Goal: Information Seeking & Learning: Learn about a topic

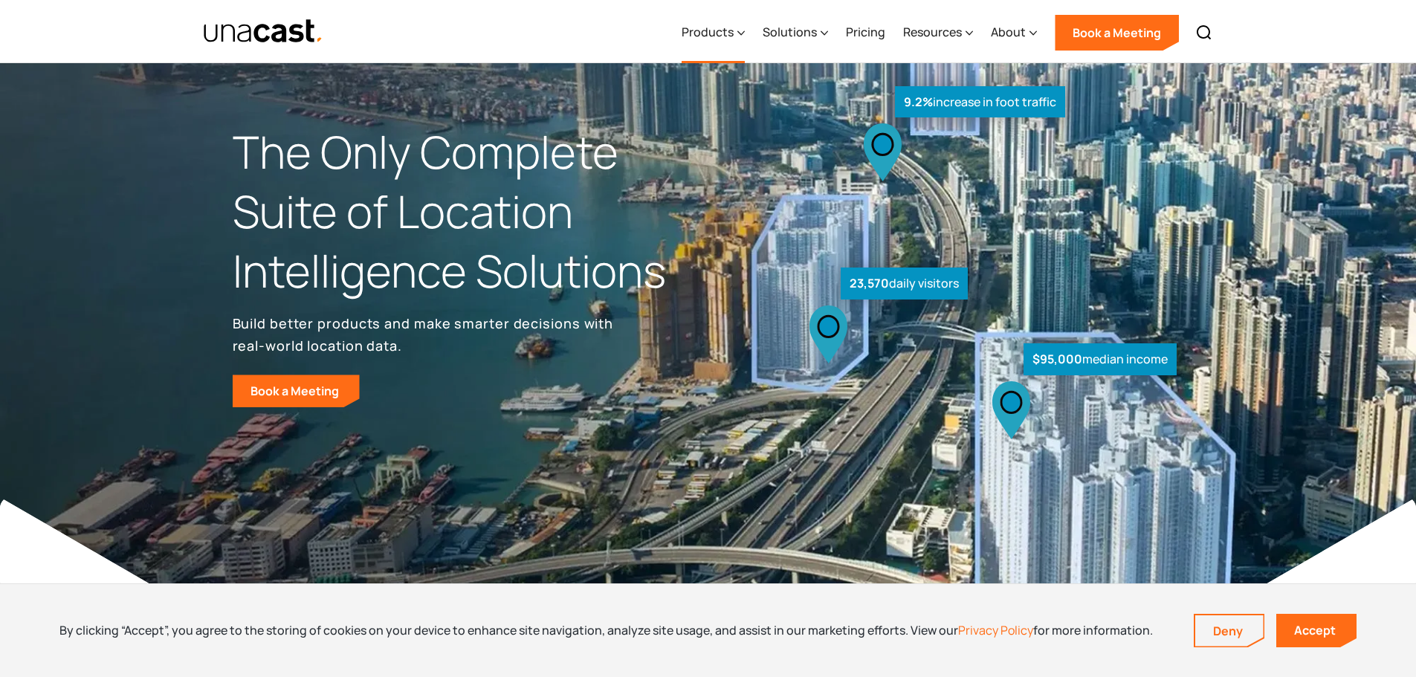
click at [714, 25] on div "Products" at bounding box center [708, 32] width 52 height 18
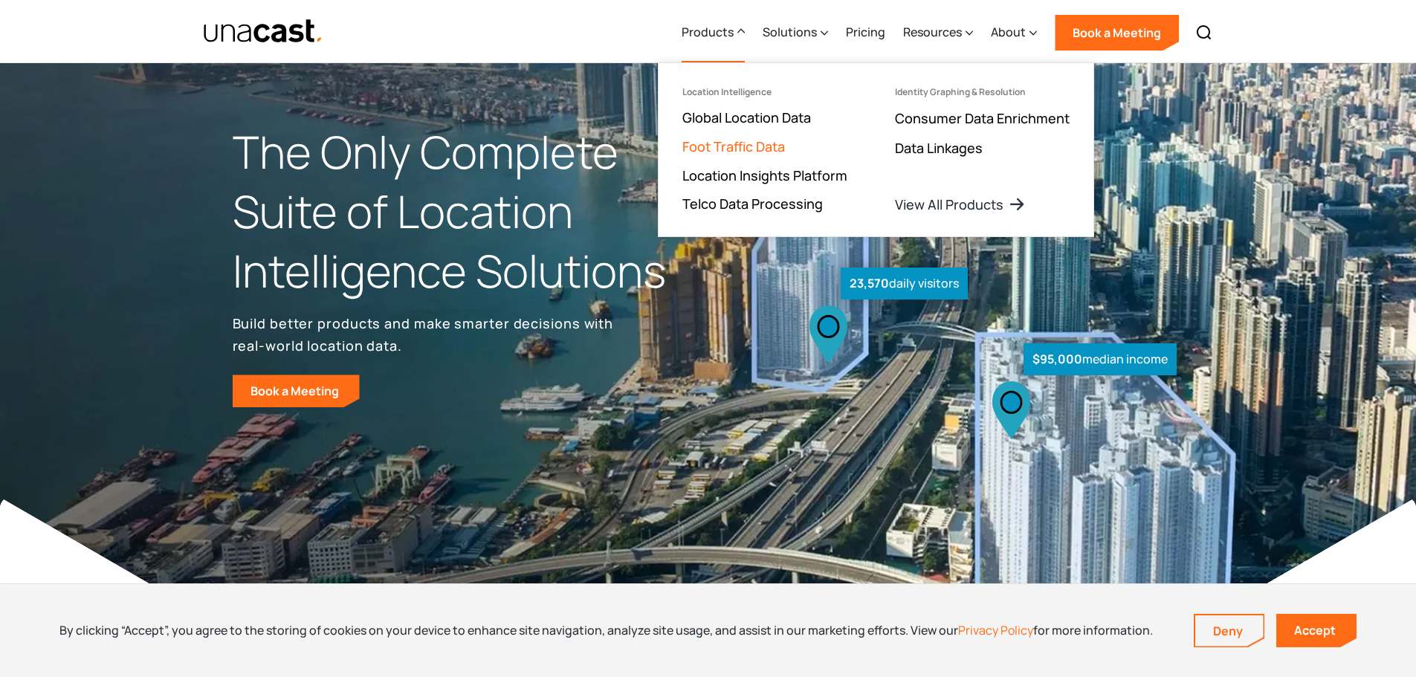
click at [719, 143] on link "Foot Traffic Data" at bounding box center [733, 146] width 103 height 18
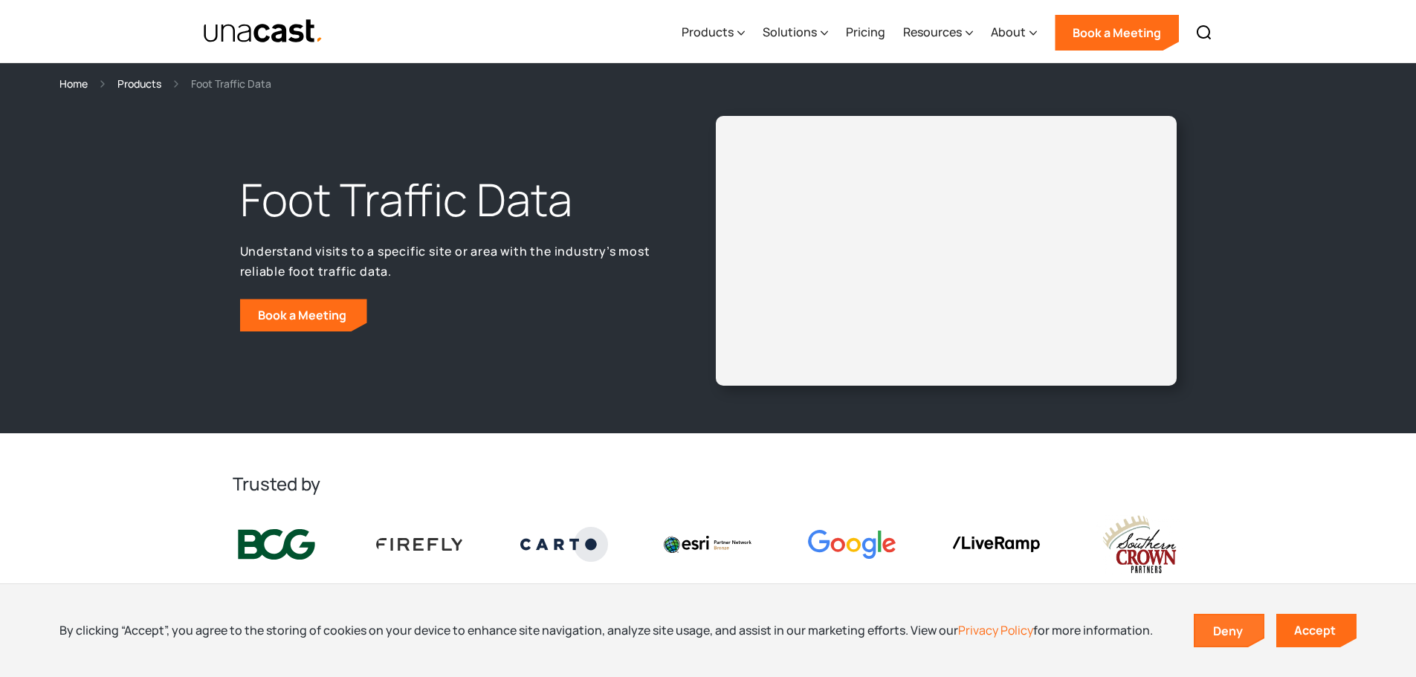
click at [1221, 627] on link "Deny" at bounding box center [1229, 630] width 68 height 31
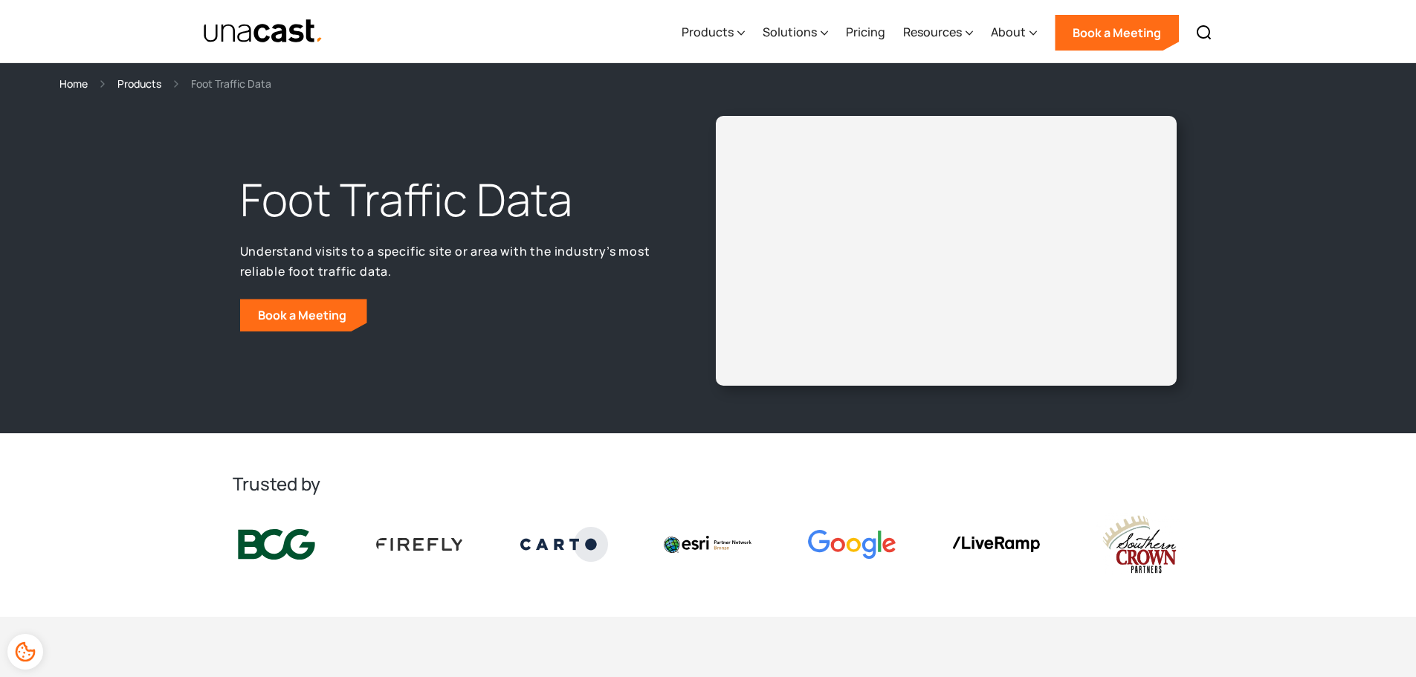
click at [511, 272] on p "Understand visits to a specific site or area with the industry’s most reliable …" at bounding box center [450, 261] width 421 height 39
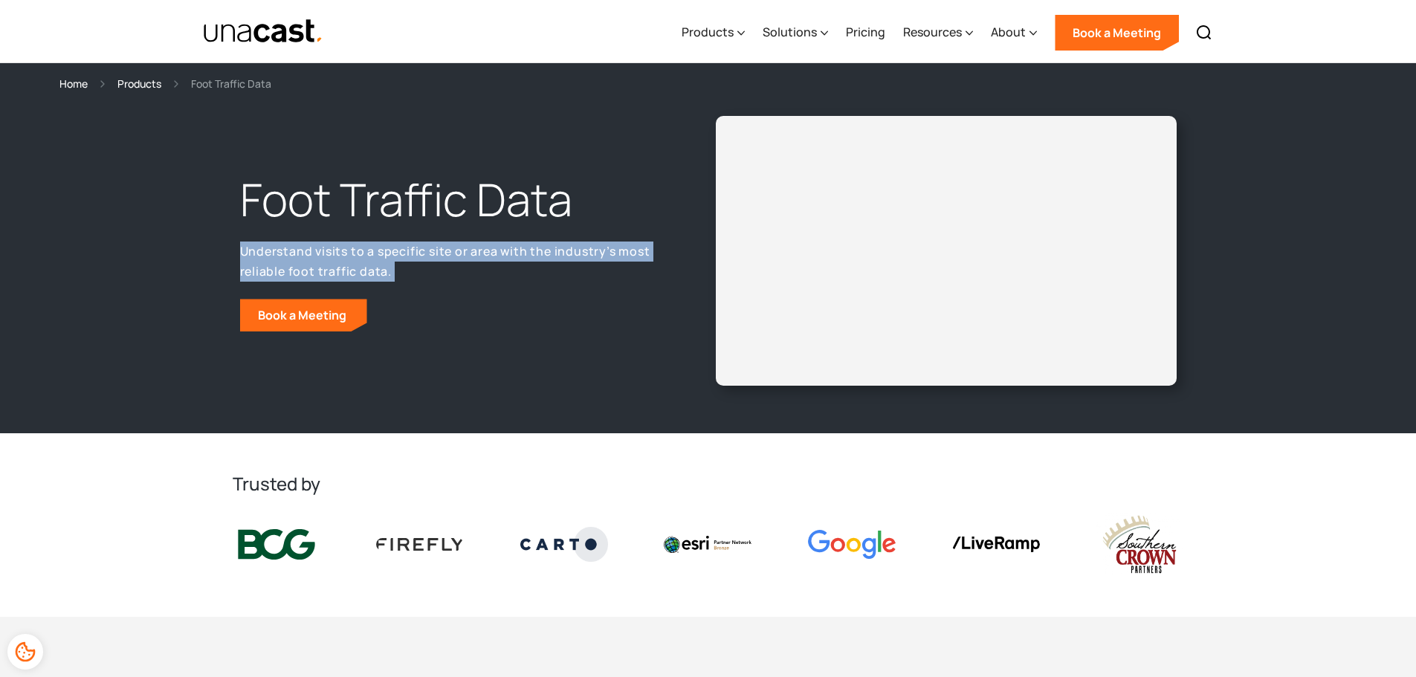
click at [511, 272] on p "Understand visits to a specific site or area with the industry’s most reliable …" at bounding box center [450, 261] width 421 height 39
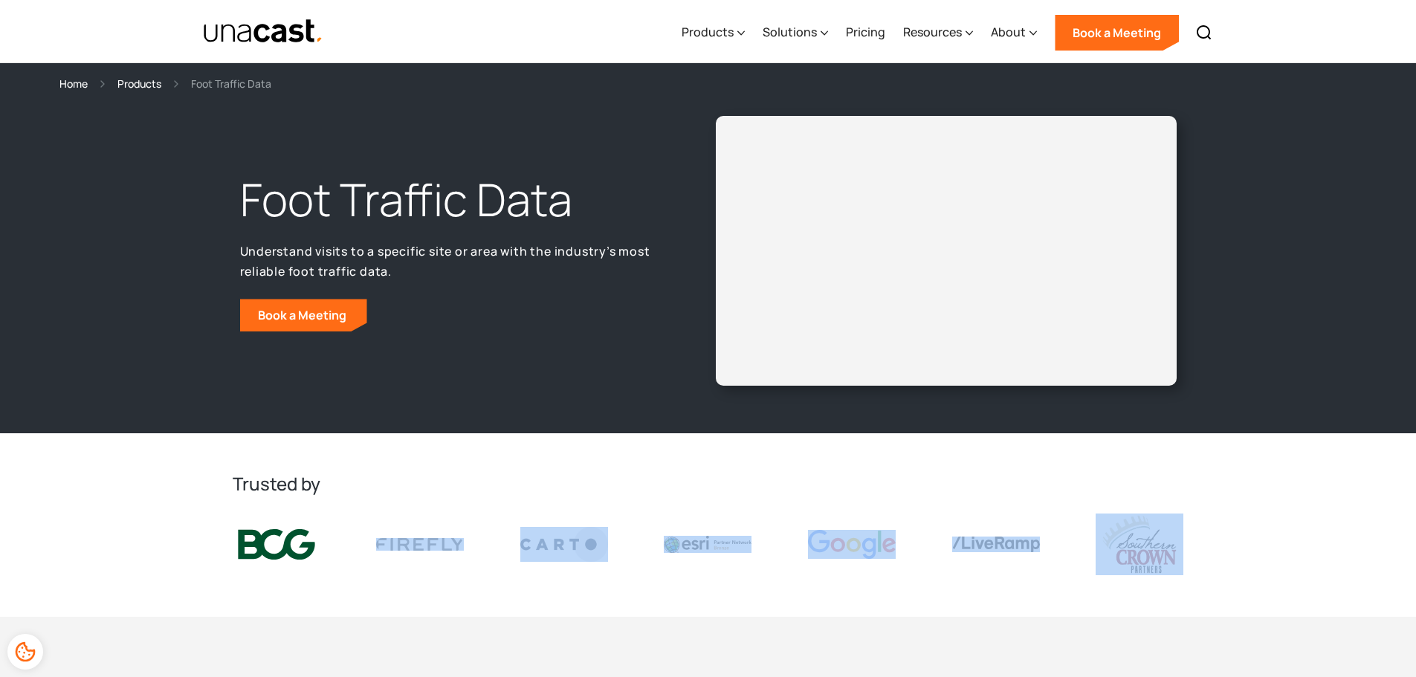
drag, startPoint x: 357, startPoint y: 541, endPoint x: 1282, endPoint y: 560, distance: 924.8
click at [1282, 560] on section "Trusted by" at bounding box center [708, 525] width 1416 height 184
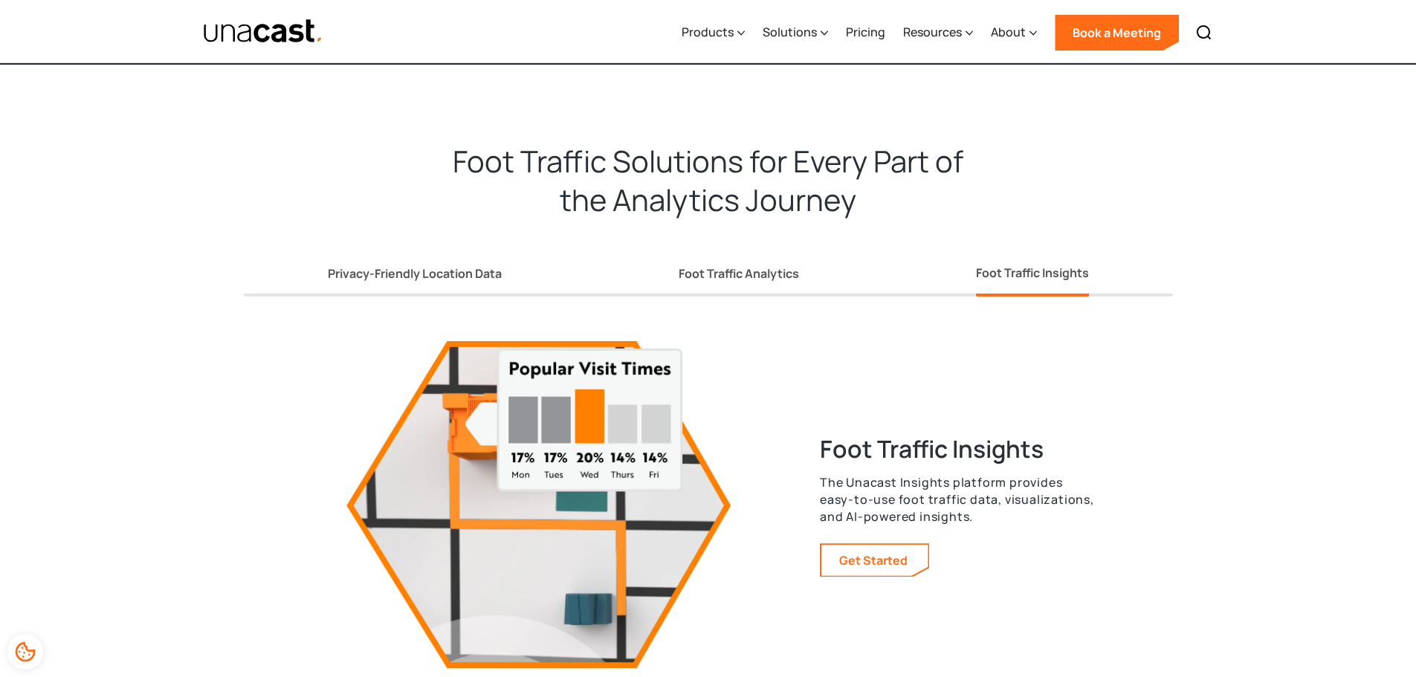
scroll to position [2601, 0]
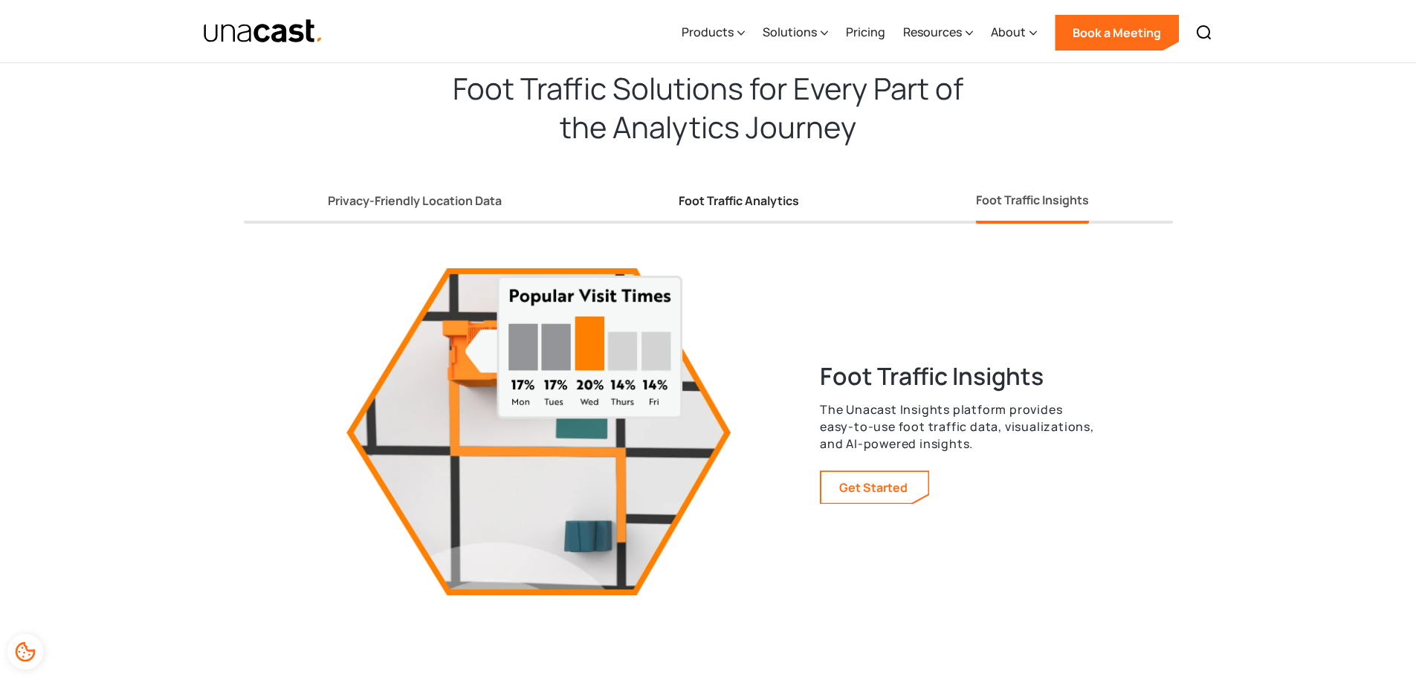
click at [790, 203] on div "Foot Traffic Analytics" at bounding box center [739, 201] width 120 height 16
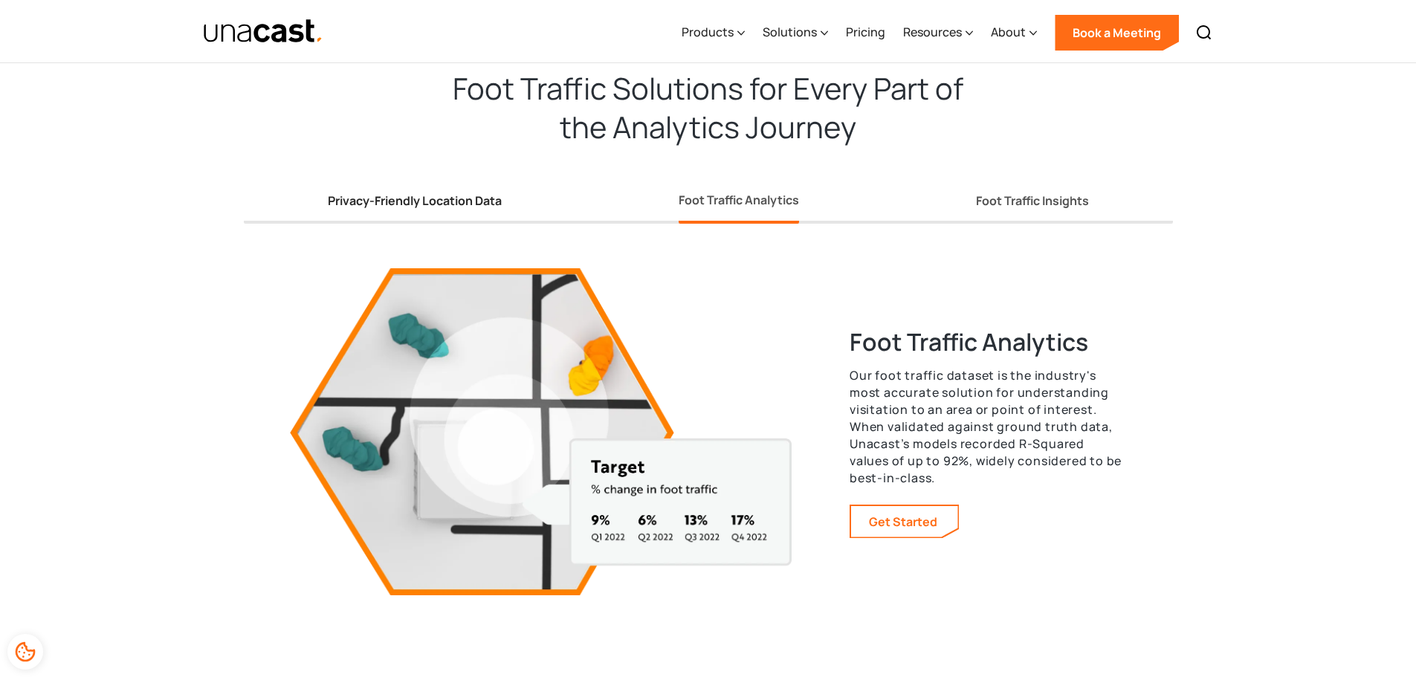
click at [404, 187] on link "Privacy-Friendly Location Data" at bounding box center [415, 203] width 174 height 39
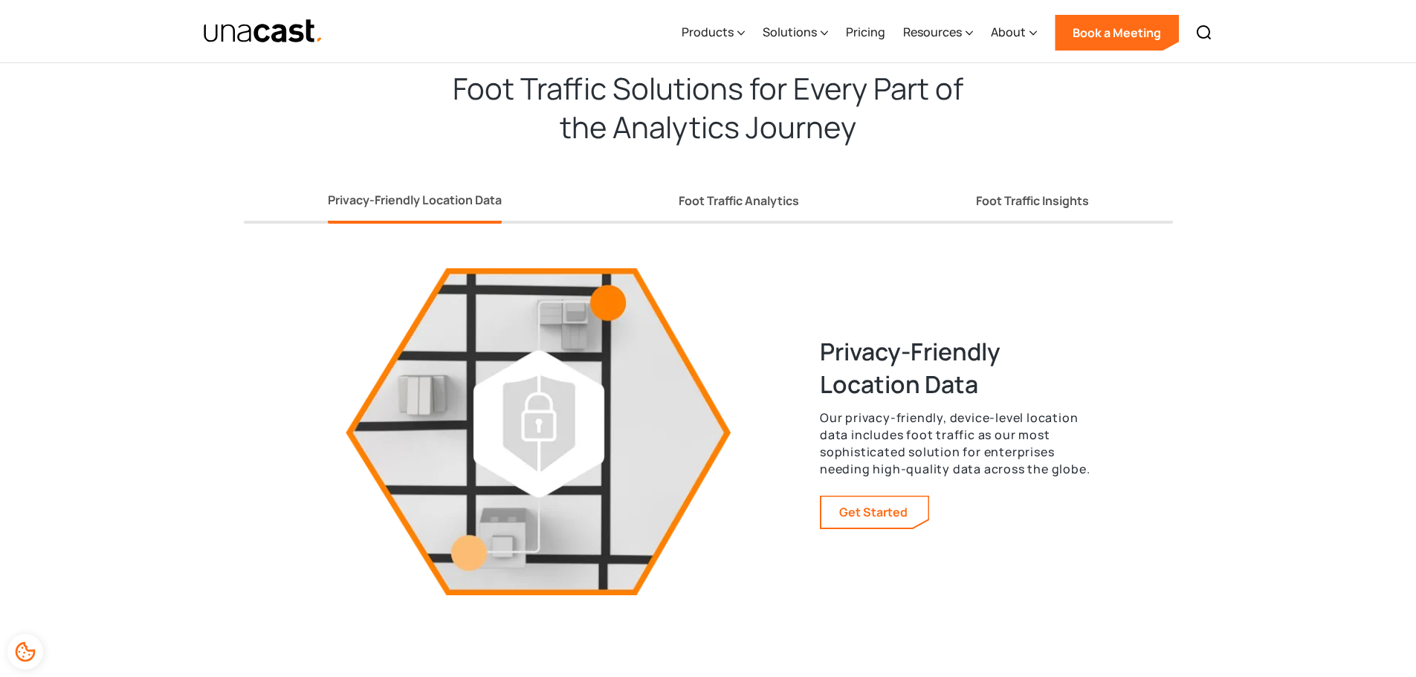
drag, startPoint x: 404, startPoint y: 188, endPoint x: 1236, endPoint y: 274, distance: 836.1
click at [1236, 274] on div "Foot Traffic Solutions for Every Part of the Analytics Journey Privacy-Friendly…" at bounding box center [708, 338] width 1416 height 693
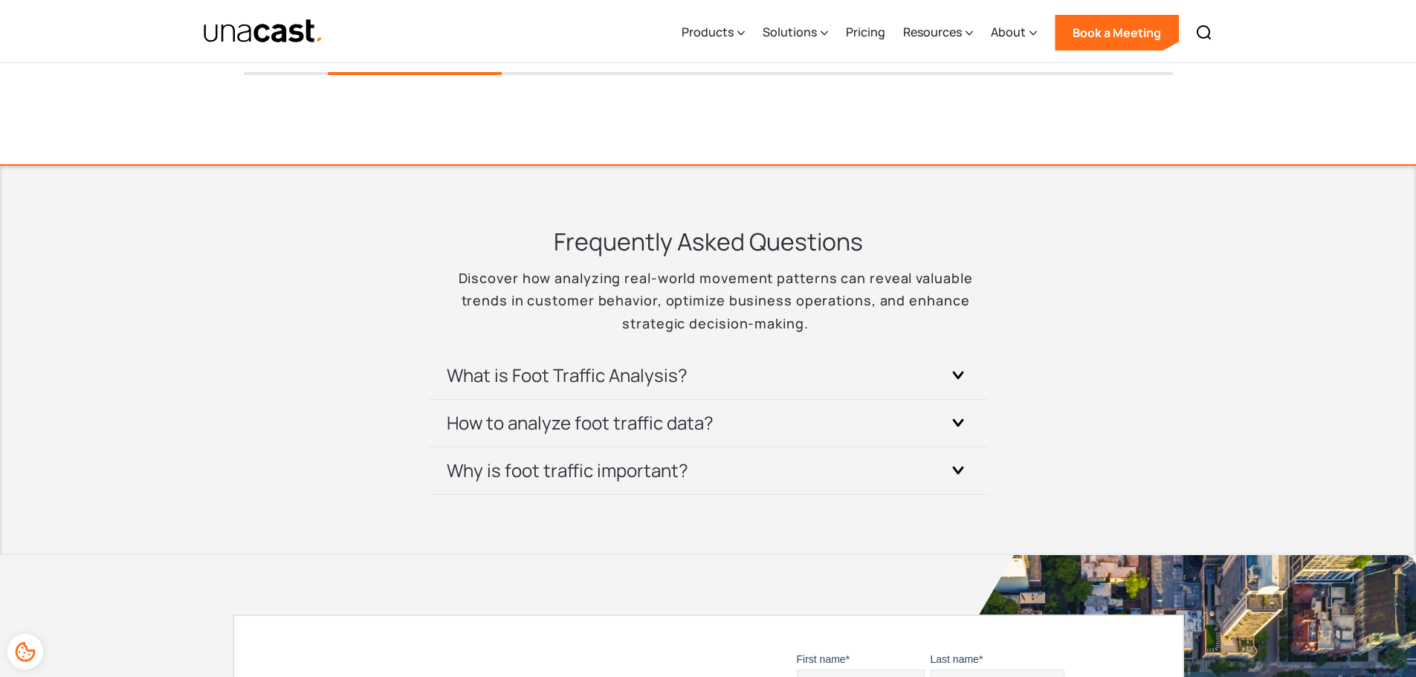
scroll to position [3270, 0]
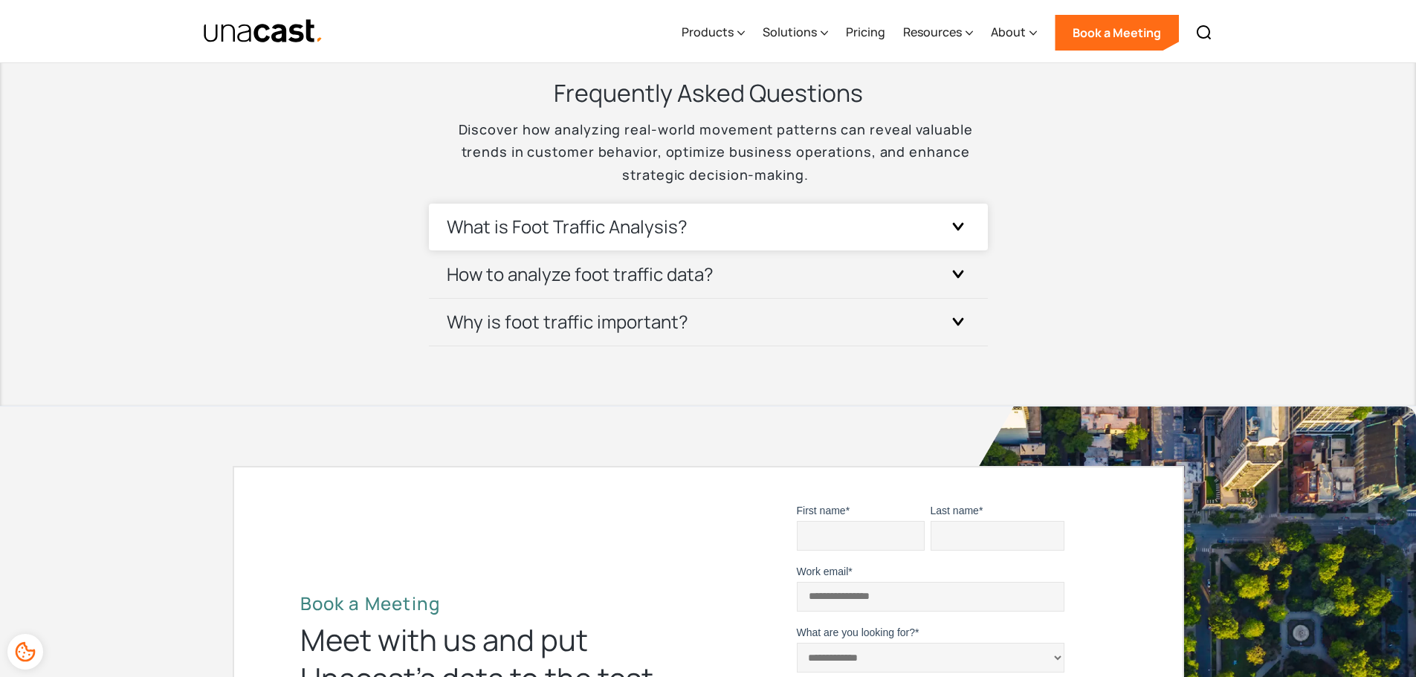
click at [779, 230] on div "What is Foot Traffic Analysis?" at bounding box center [708, 227] width 523 height 47
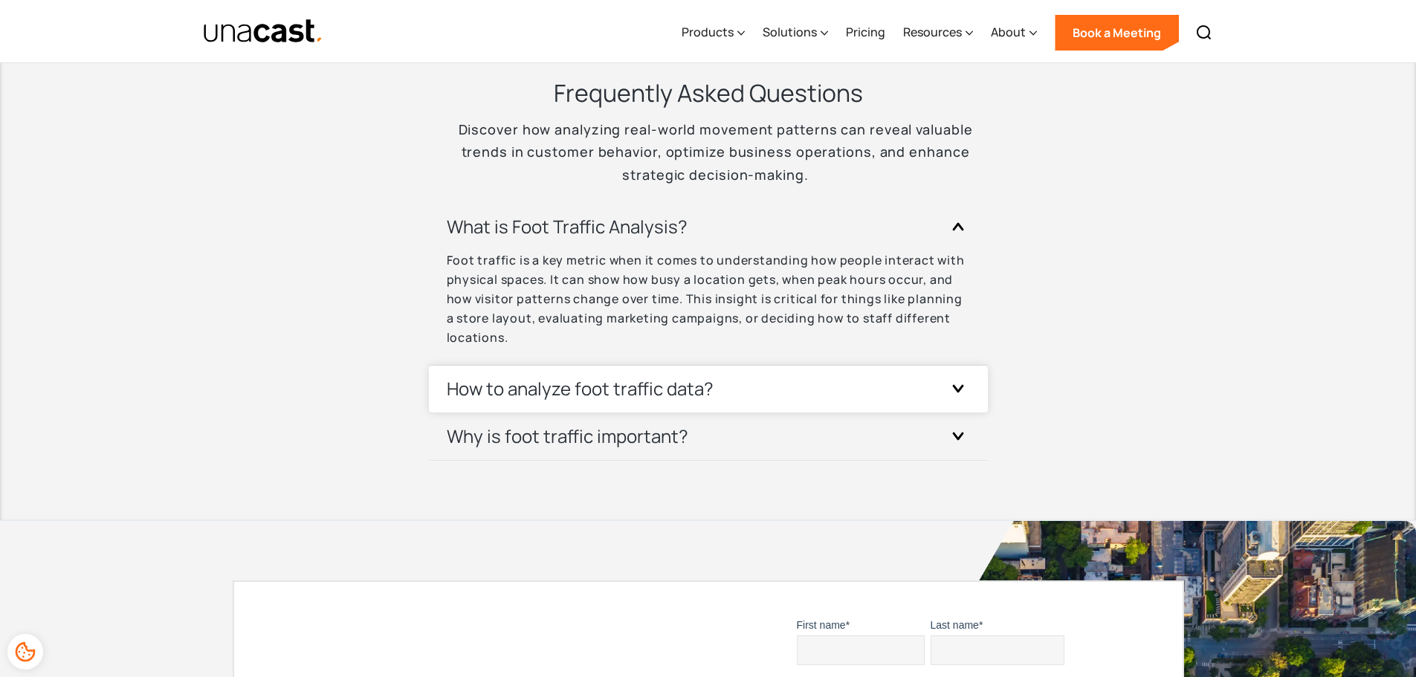
click at [724, 384] on div "How to analyze foot traffic data?" at bounding box center [708, 389] width 523 height 47
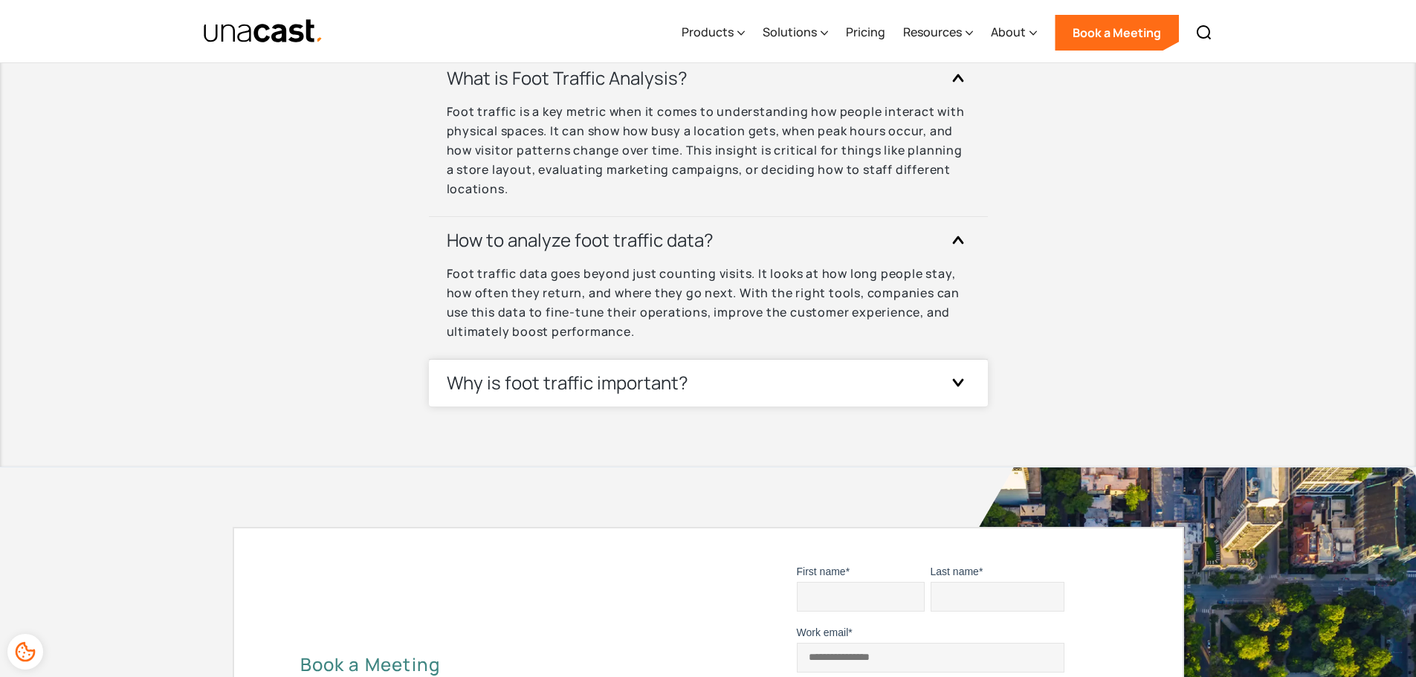
click at [745, 383] on div "Why is foot traffic important?" at bounding box center [708, 383] width 523 height 47
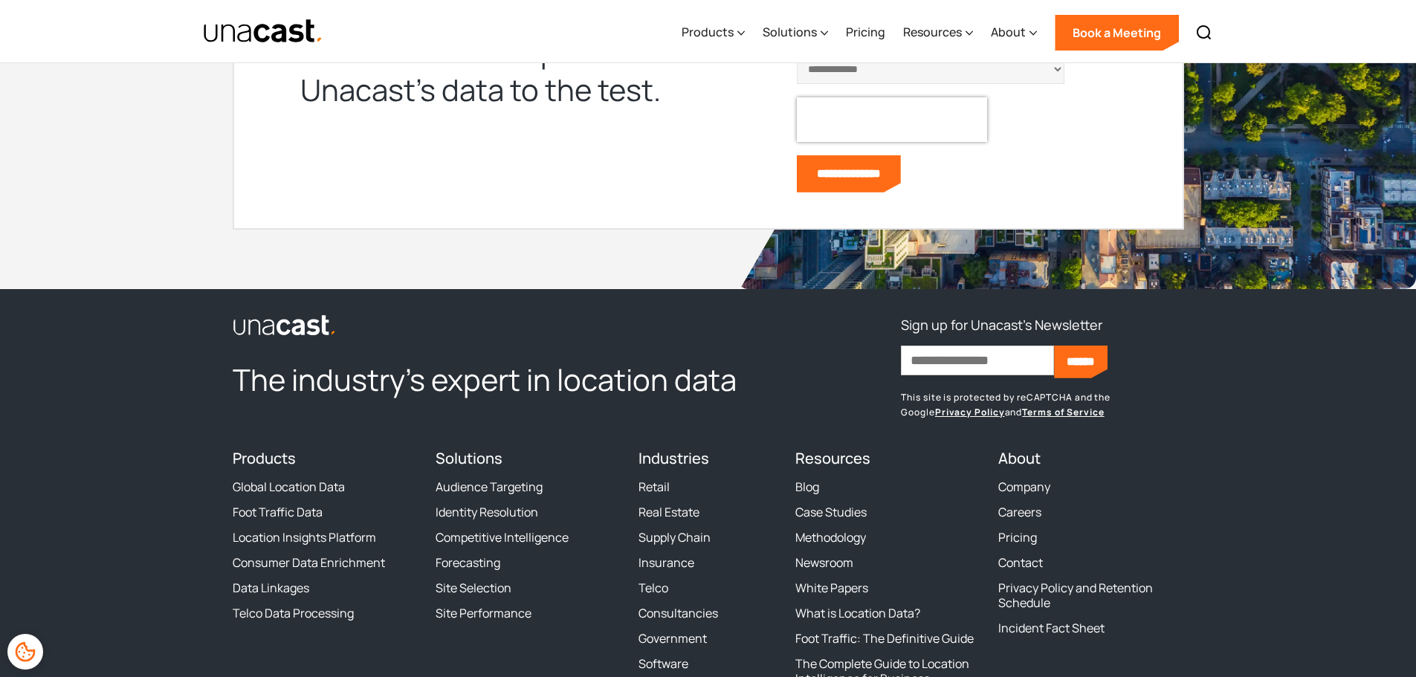
scroll to position [0, 0]
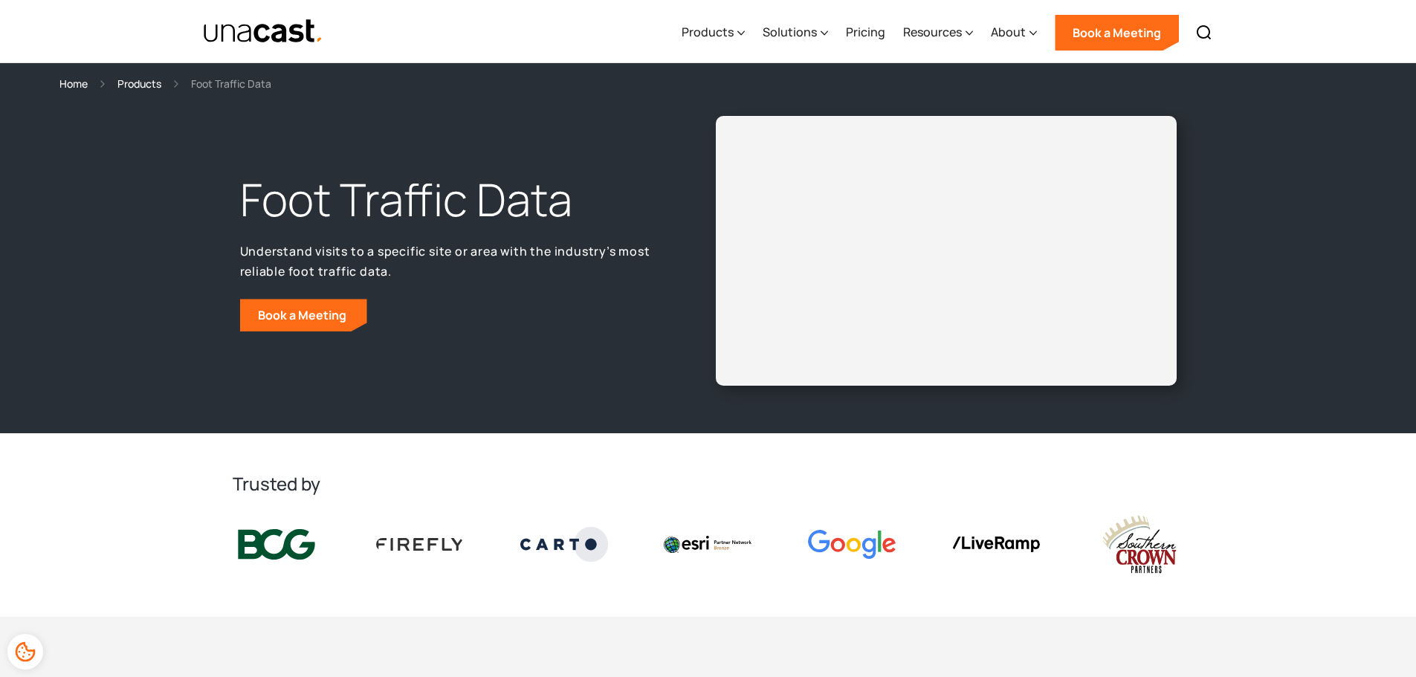
drag, startPoint x: 799, startPoint y: 538, endPoint x: 777, endPoint y: 138, distance: 400.4
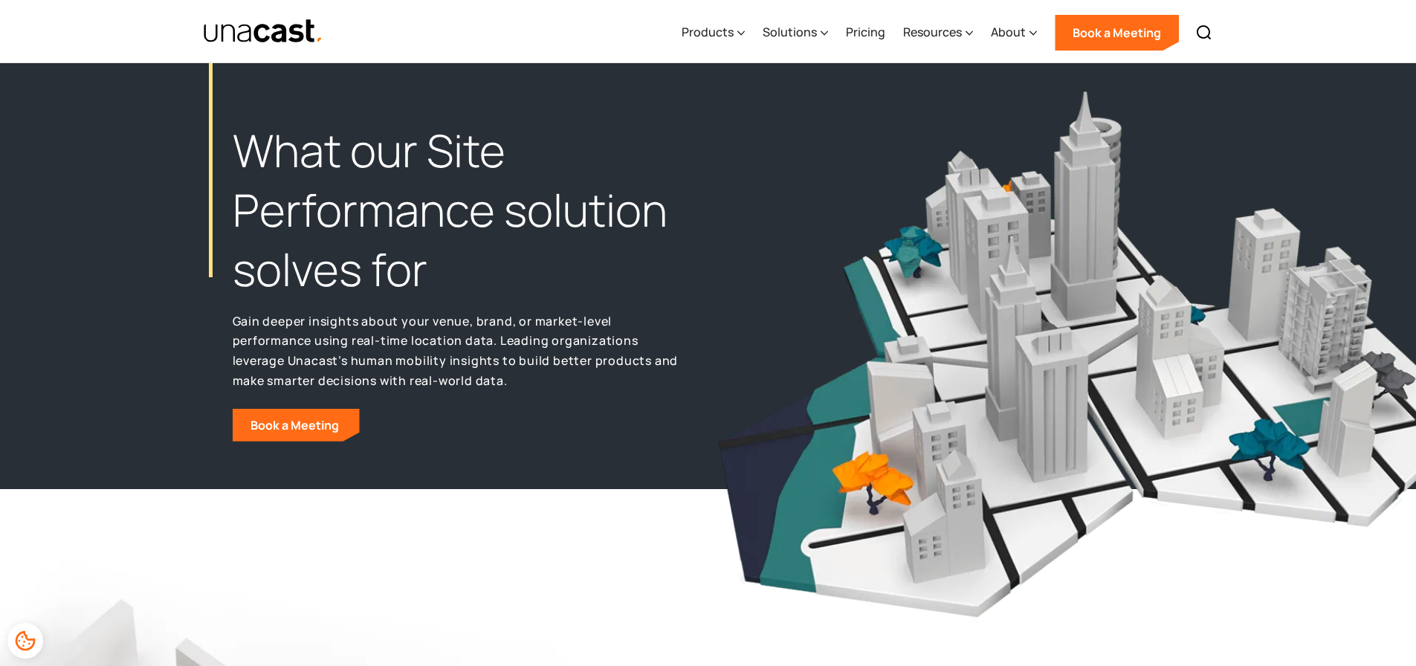
scroll to position [223, 0]
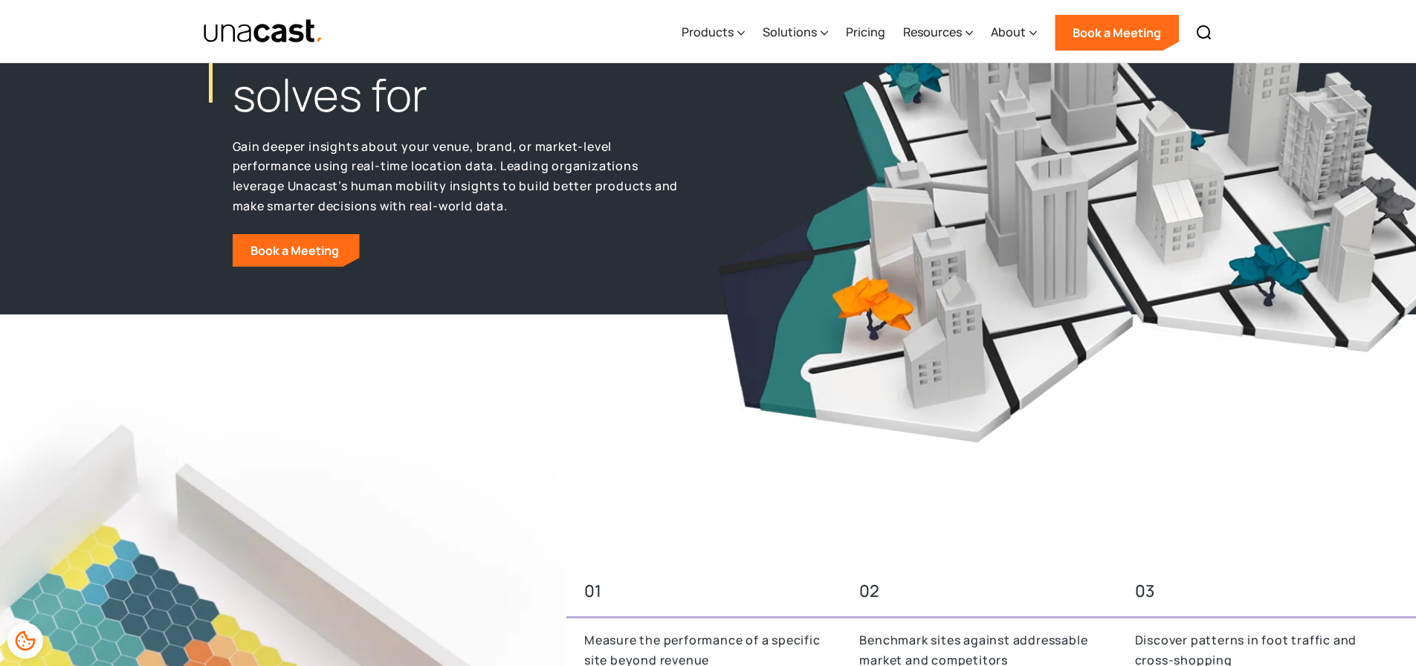
click at [599, 184] on p "Gain deeper insights about your venue, brand, or market-level performance using…" at bounding box center [456, 177] width 446 height 80
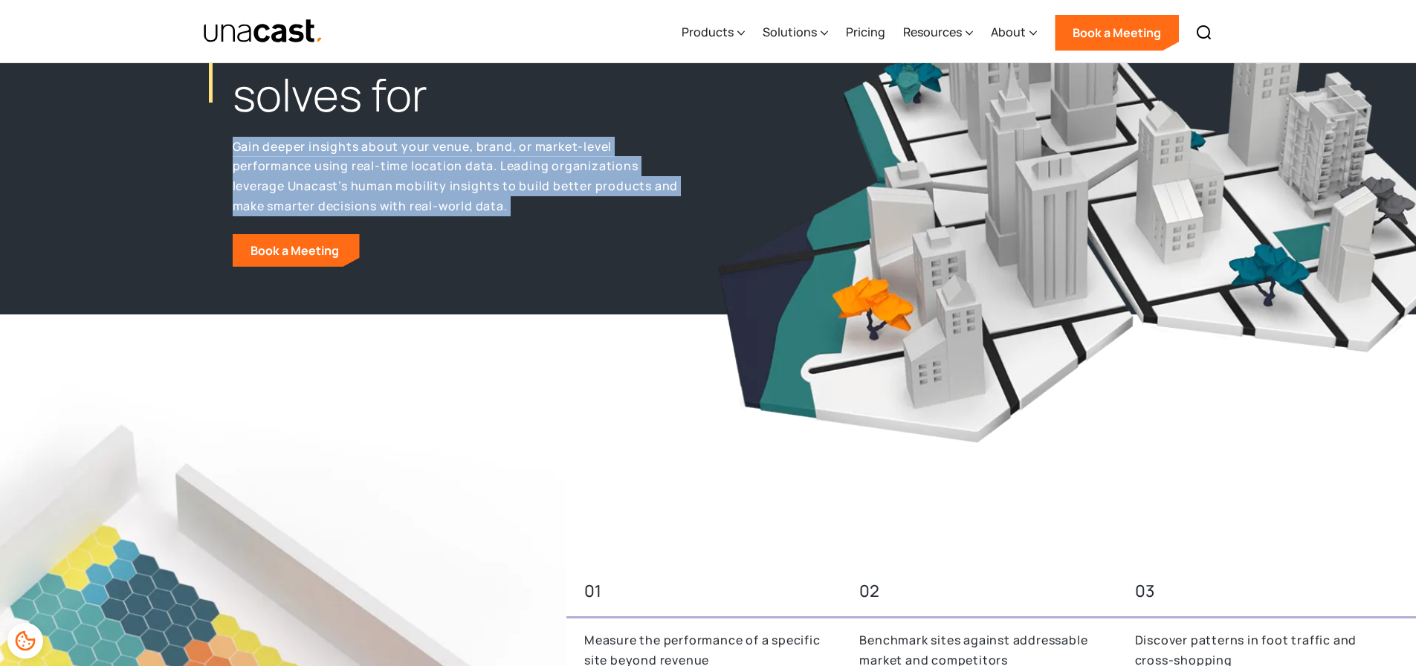
click at [599, 184] on p "Gain deeper insights about your venue, brand, or market-level performance using…" at bounding box center [456, 177] width 446 height 80
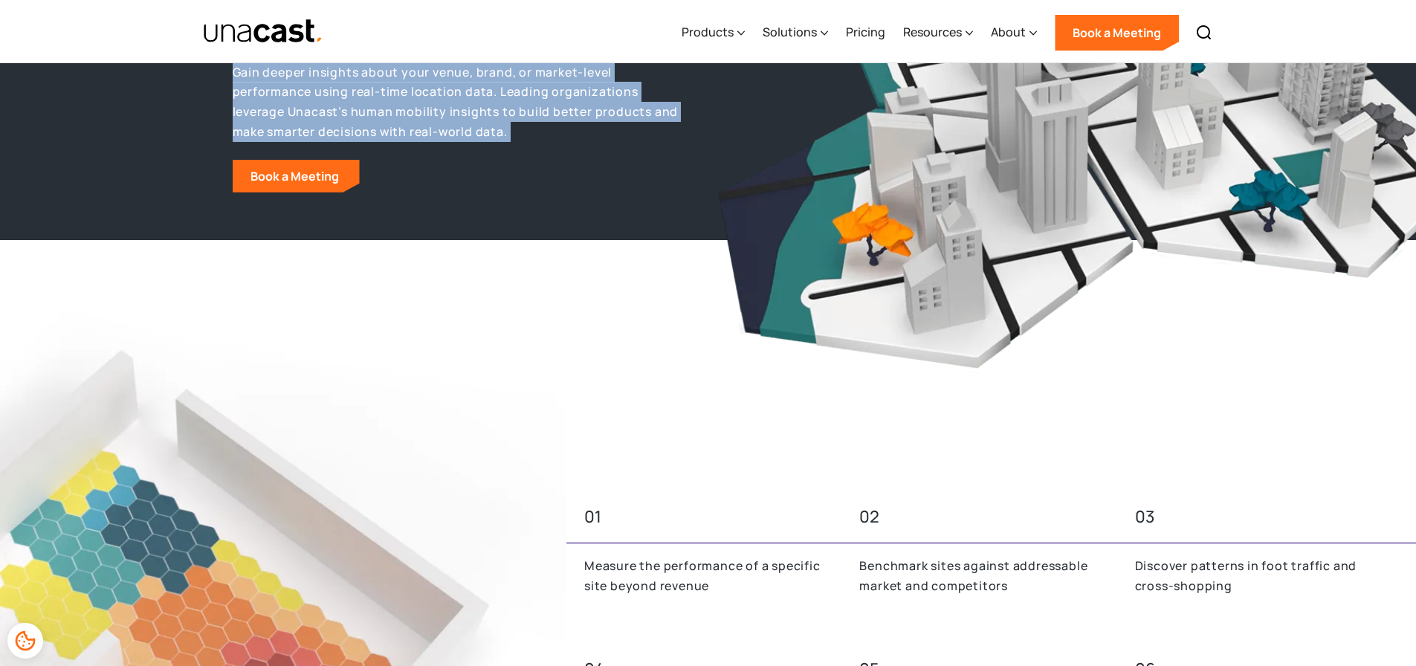
click at [546, 100] on p "Gain deeper insights about your venue, brand, or market-level performance using…" at bounding box center [456, 102] width 446 height 80
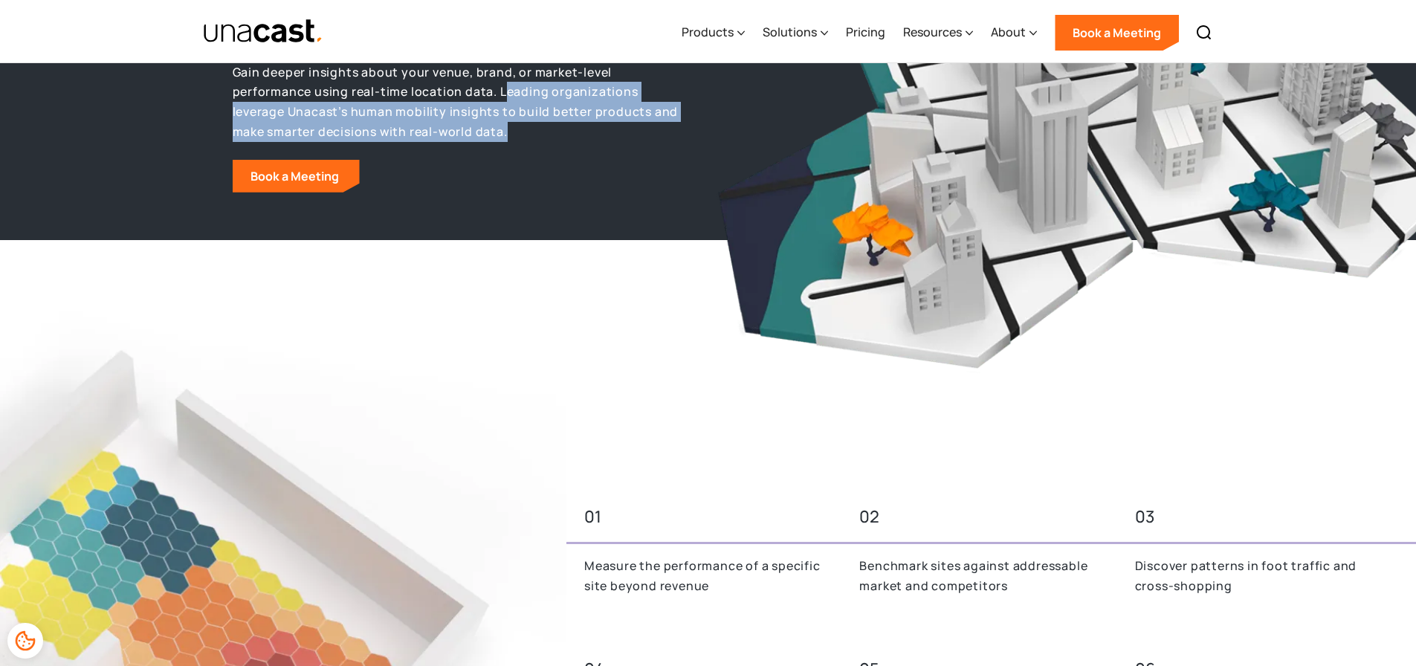
drag, startPoint x: 505, startPoint y: 93, endPoint x: 512, endPoint y: 122, distance: 29.7
click at [512, 122] on p "Gain deeper insights about your venue, brand, or market-level performance using…" at bounding box center [456, 102] width 446 height 80
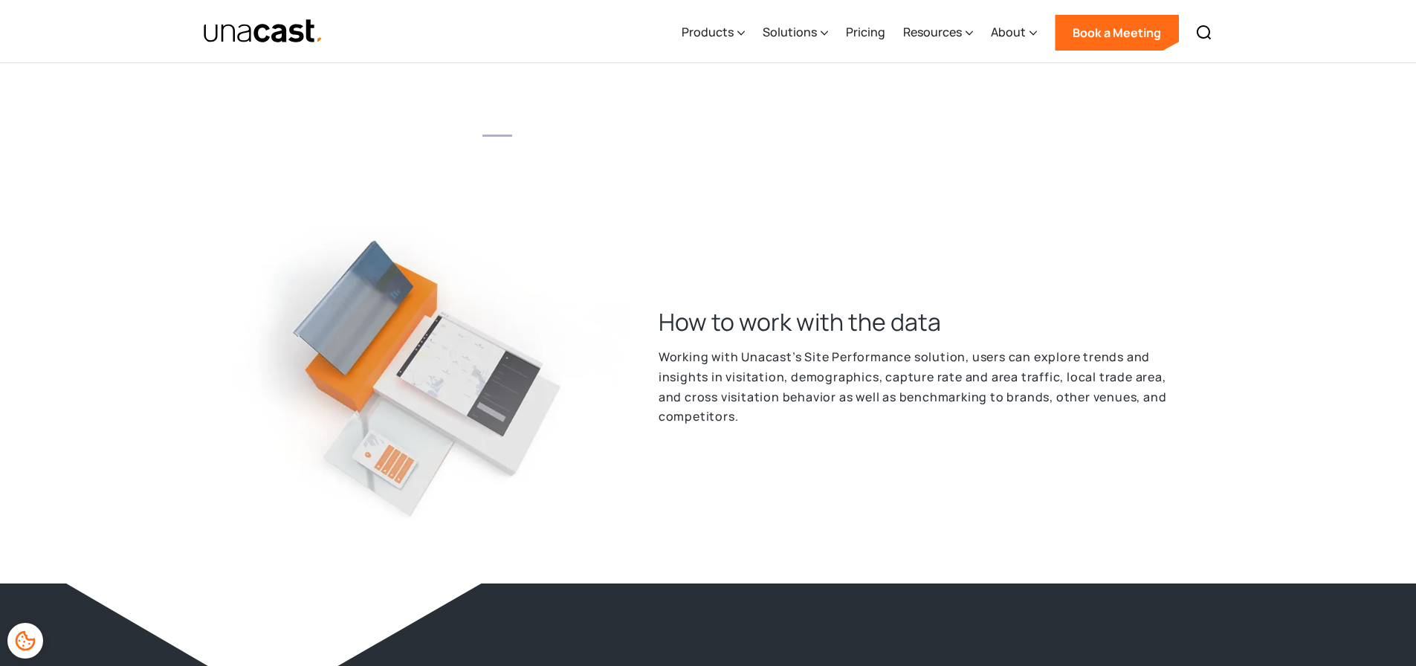
scroll to position [2007, 0]
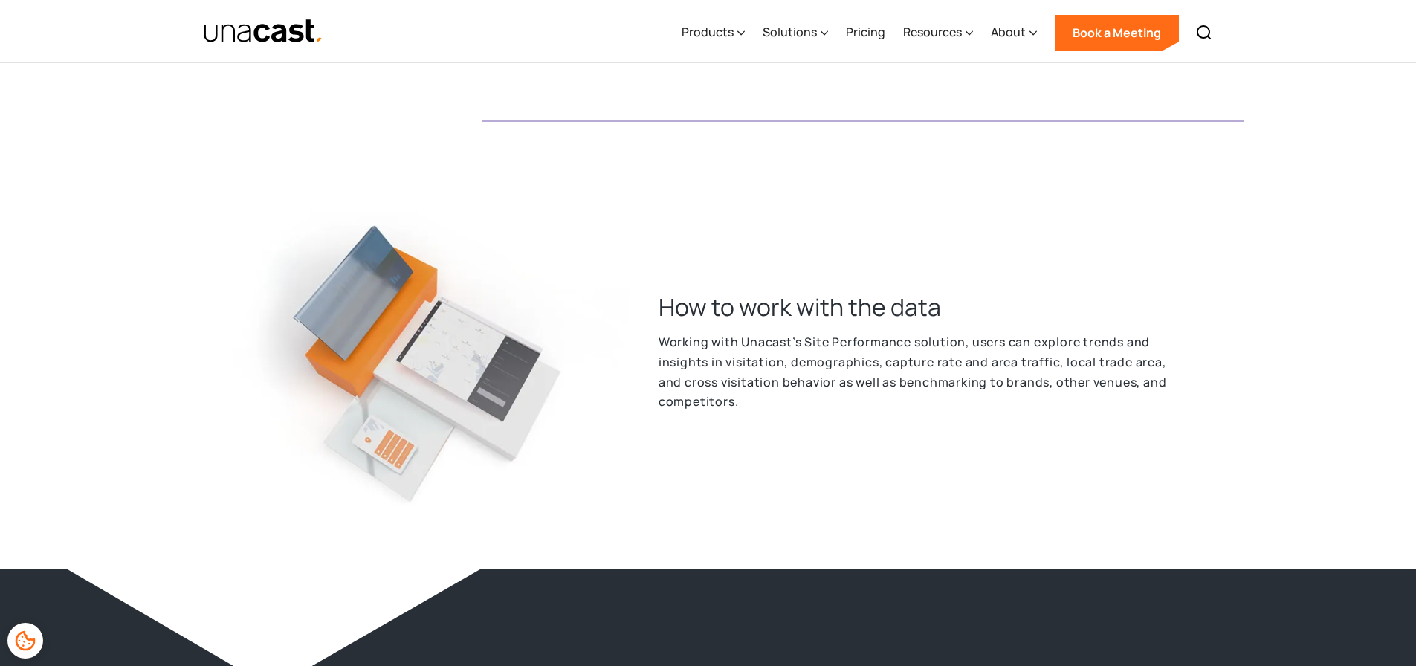
click at [801, 358] on p "Working with Unacast’s Site Performance solution, users can explore trends and …" at bounding box center [919, 372] width 523 height 80
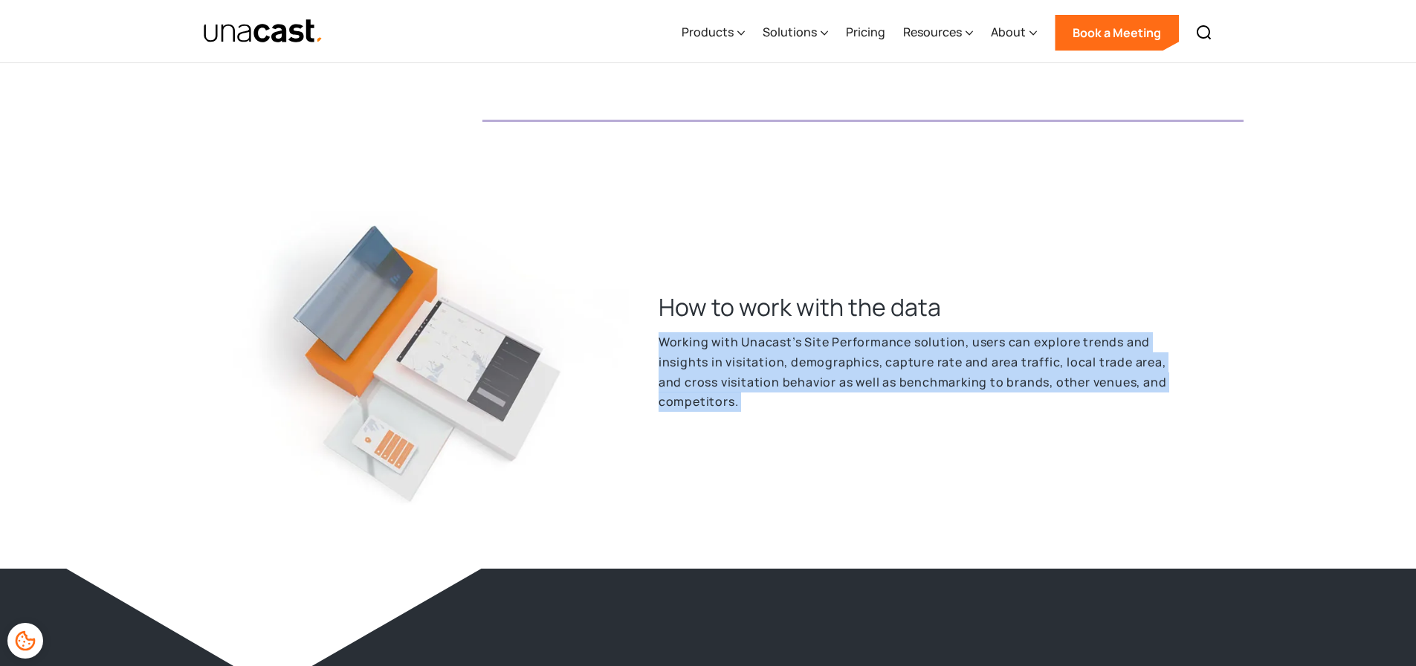
click at [801, 358] on p "Working with Unacast’s Site Performance solution, users can explore trends and …" at bounding box center [919, 372] width 523 height 80
click at [803, 357] on p "Working with Unacast’s Site Performance solution, users can explore trends and …" at bounding box center [919, 372] width 523 height 80
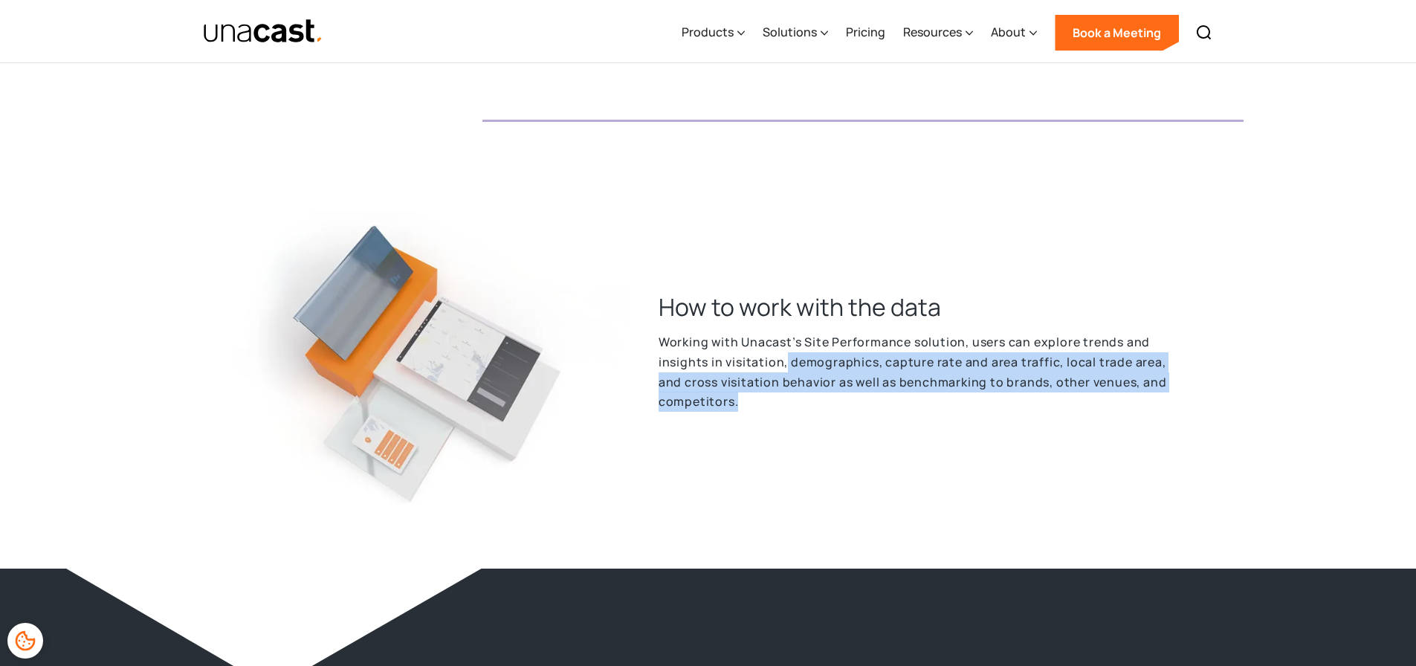
drag, startPoint x: 787, startPoint y: 363, endPoint x: 820, endPoint y: 407, distance: 55.3
click at [820, 407] on p "Working with Unacast’s Site Performance solution, users can explore trends and …" at bounding box center [919, 372] width 523 height 80
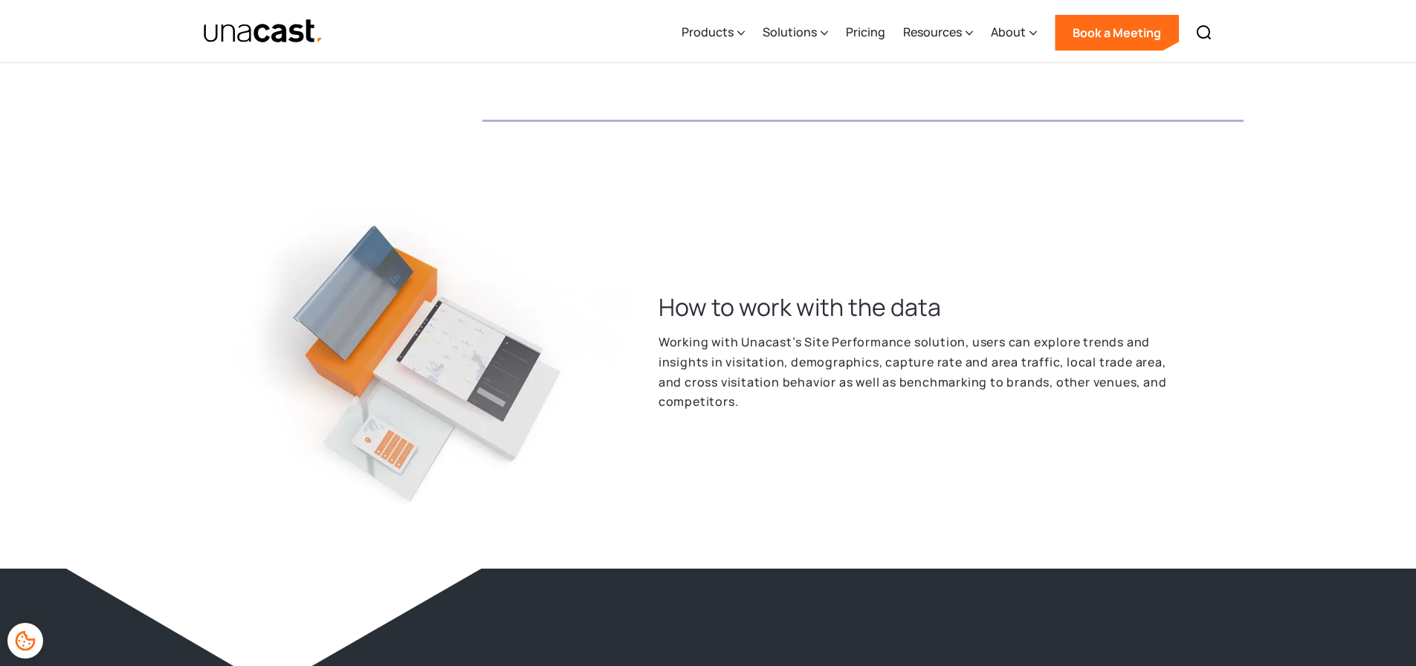
click at [820, 407] on p "Working with Unacast’s Site Performance solution, users can explore trends and …" at bounding box center [919, 372] width 523 height 80
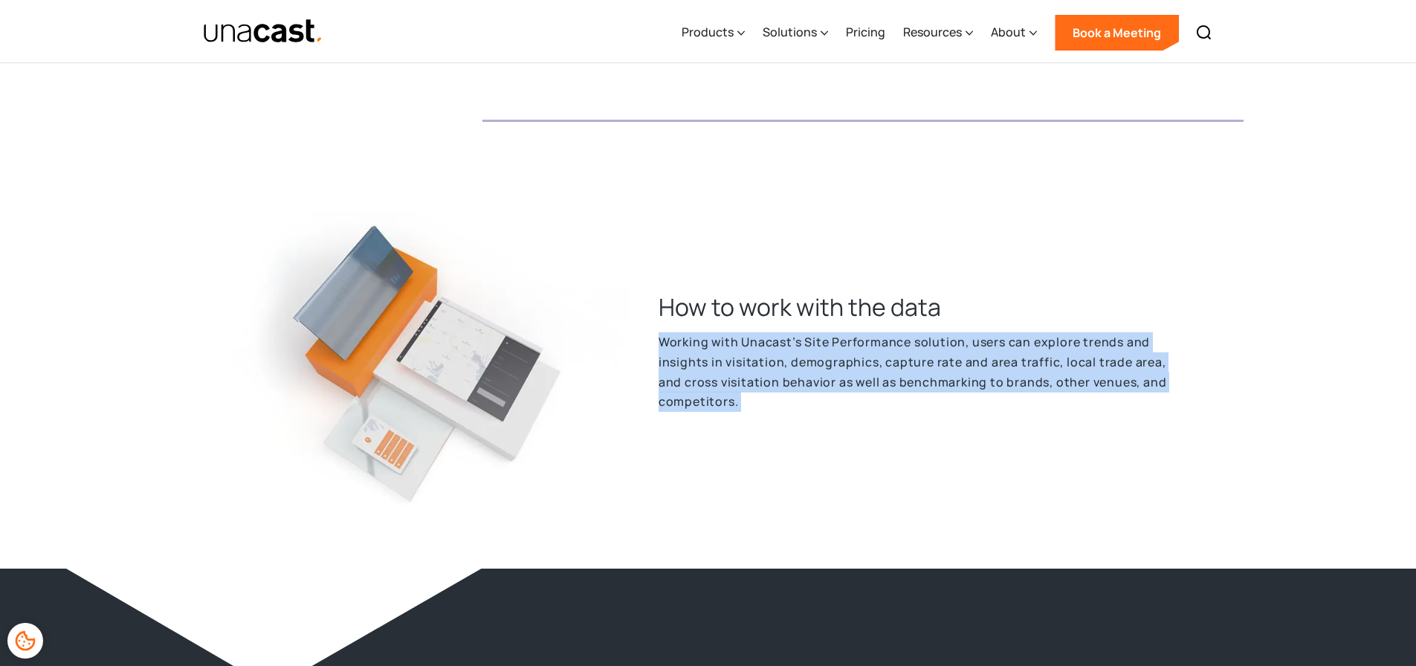
click at [820, 407] on p "Working with Unacast’s Site Performance solution, users can explore trends and …" at bounding box center [919, 372] width 523 height 80
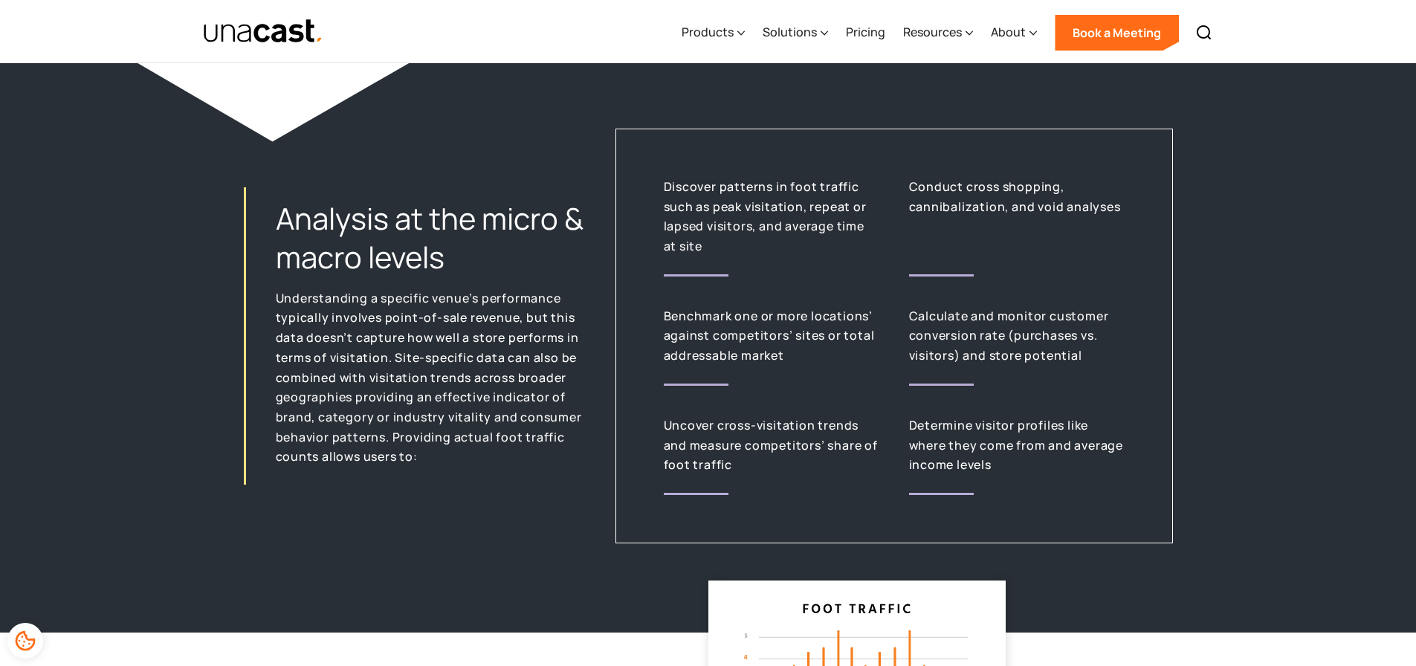
scroll to position [2527, 0]
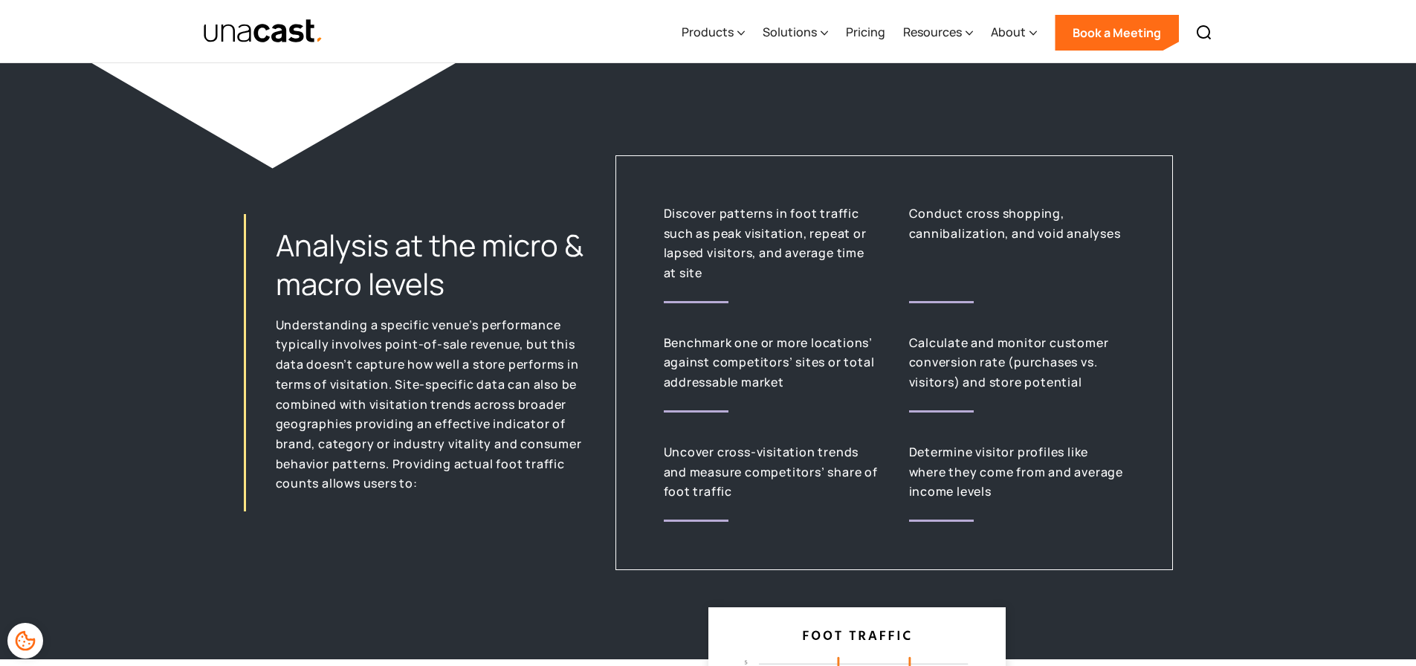
click at [696, 221] on p "Discover patterns in foot traffic such as peak visitation, repeat or lapsed vis…" at bounding box center [772, 244] width 216 height 80
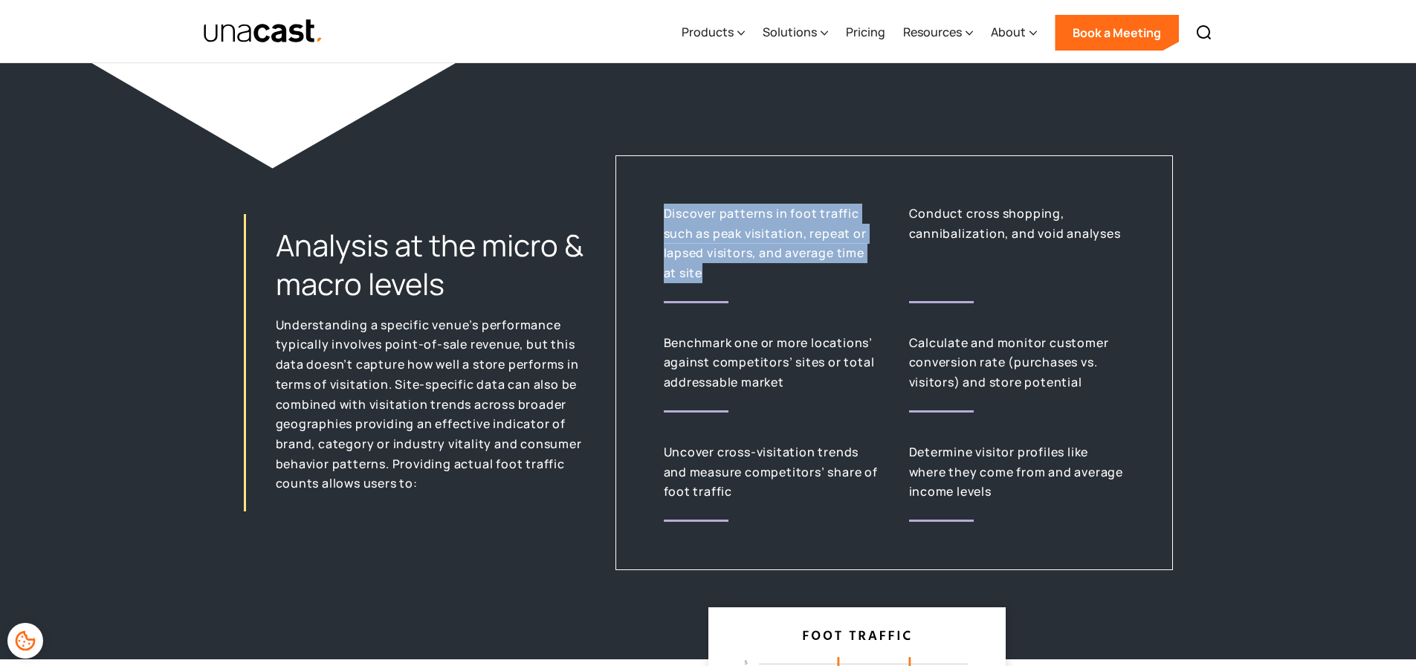
click at [696, 221] on p "Discover patterns in foot traffic such as peak visitation, repeat or lapsed vis…" at bounding box center [772, 244] width 216 height 80
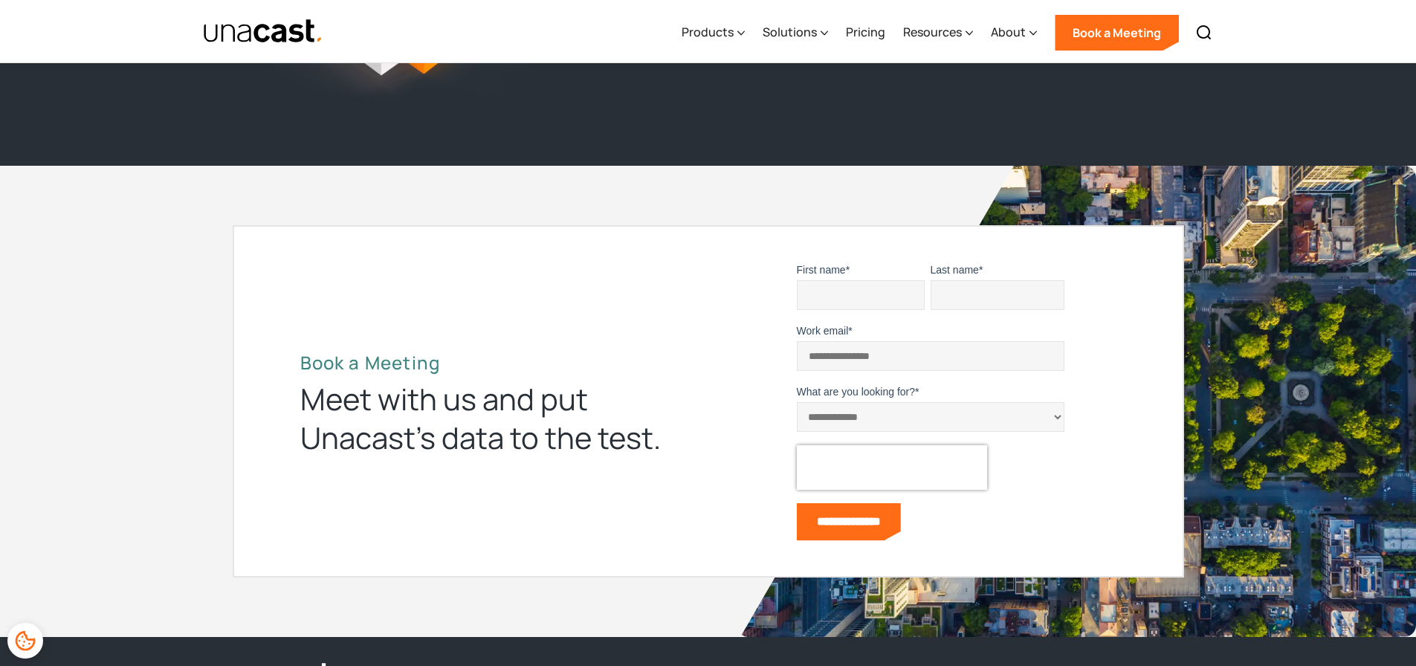
scroll to position [4905, 0]
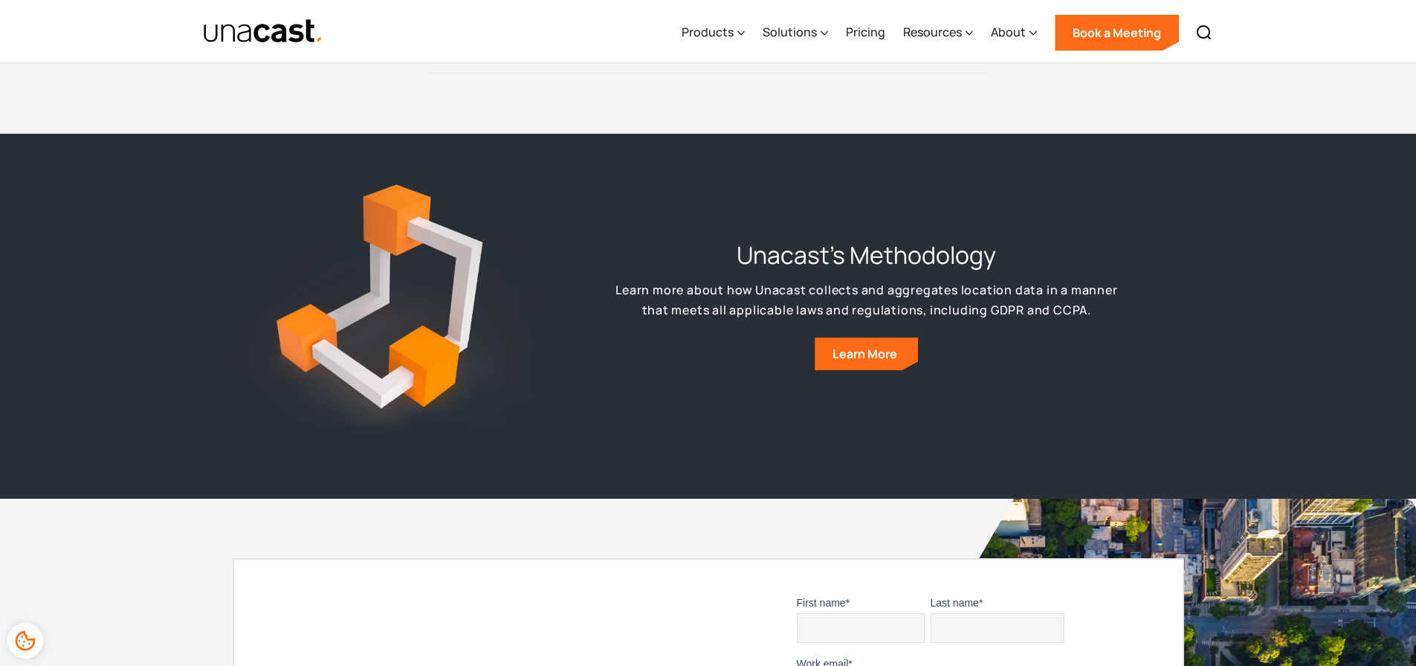
click at [986, 312] on p "Learn more about how Unacast collects and aggregates location data in a manner …" at bounding box center [866, 299] width 523 height 39
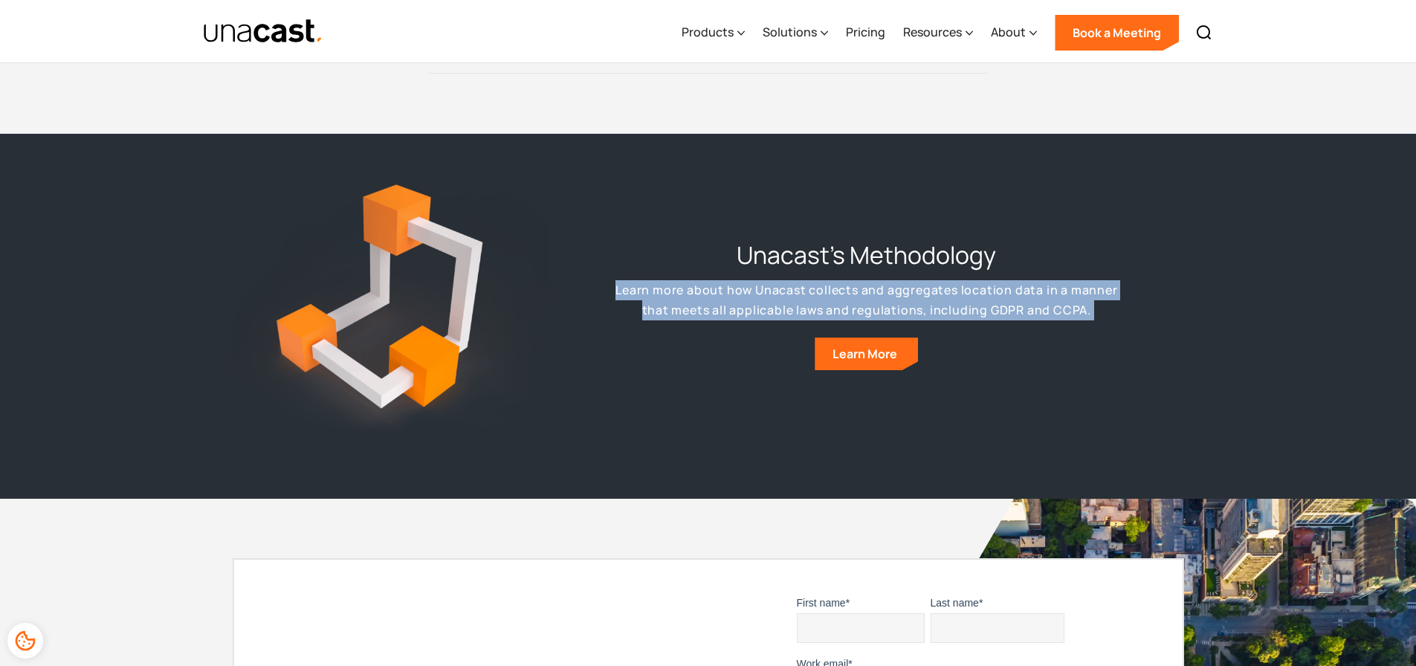
click at [986, 312] on p "Learn more about how Unacast collects and aggregates location data in a manner …" at bounding box center [866, 299] width 523 height 39
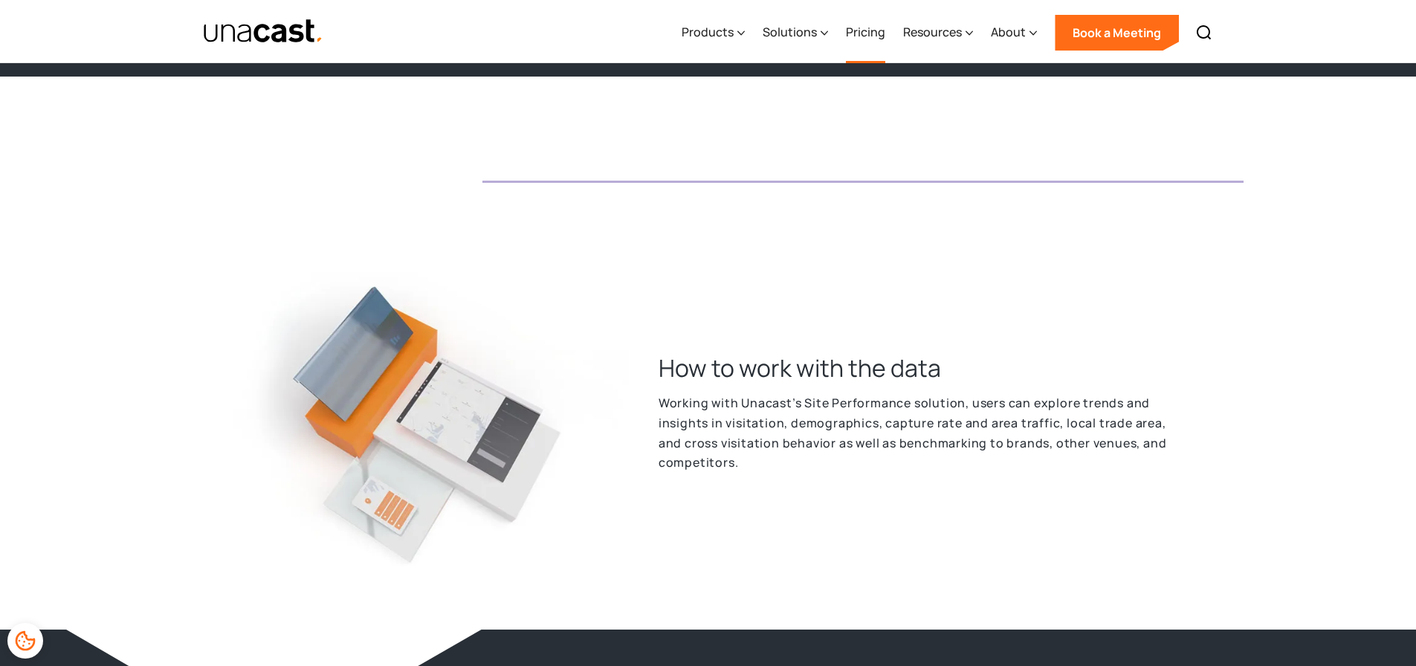
scroll to position [0, 0]
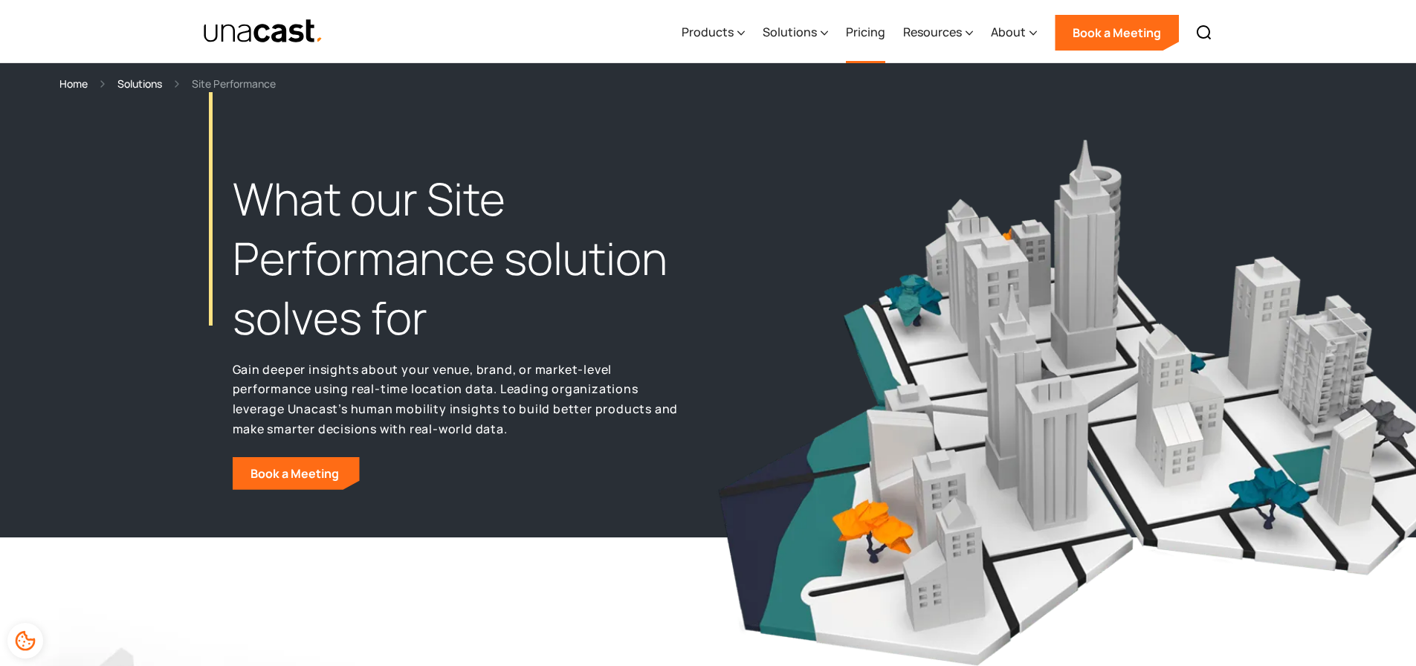
drag, startPoint x: 1003, startPoint y: 410, endPoint x: 878, endPoint y: 33, distance: 396.0
